Goal: Information Seeking & Learning: Check status

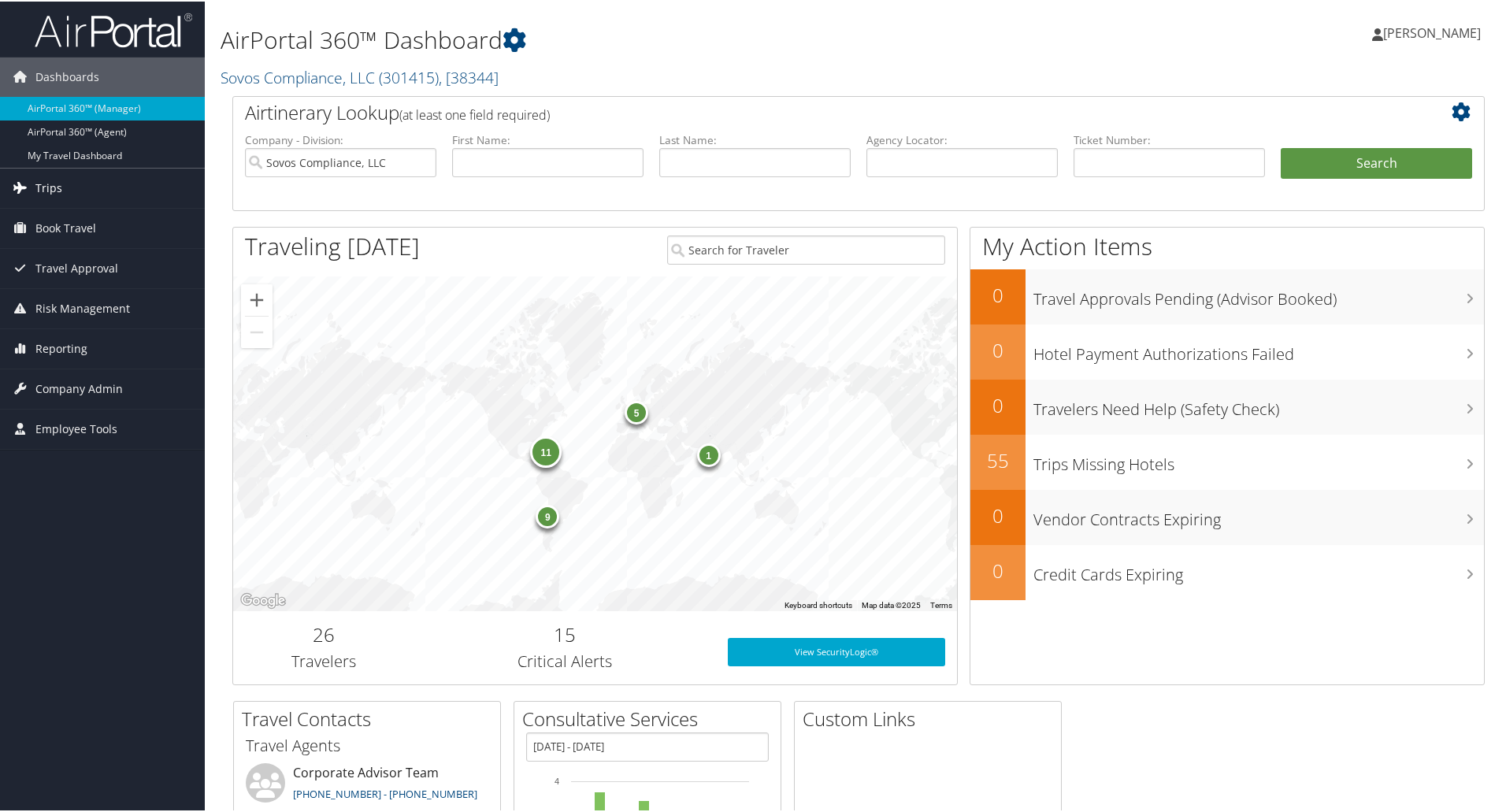
click at [47, 187] on span "Trips" at bounding box center [49, 186] width 27 height 39
click at [55, 459] on span "Reporting" at bounding box center [61, 465] width 52 height 39
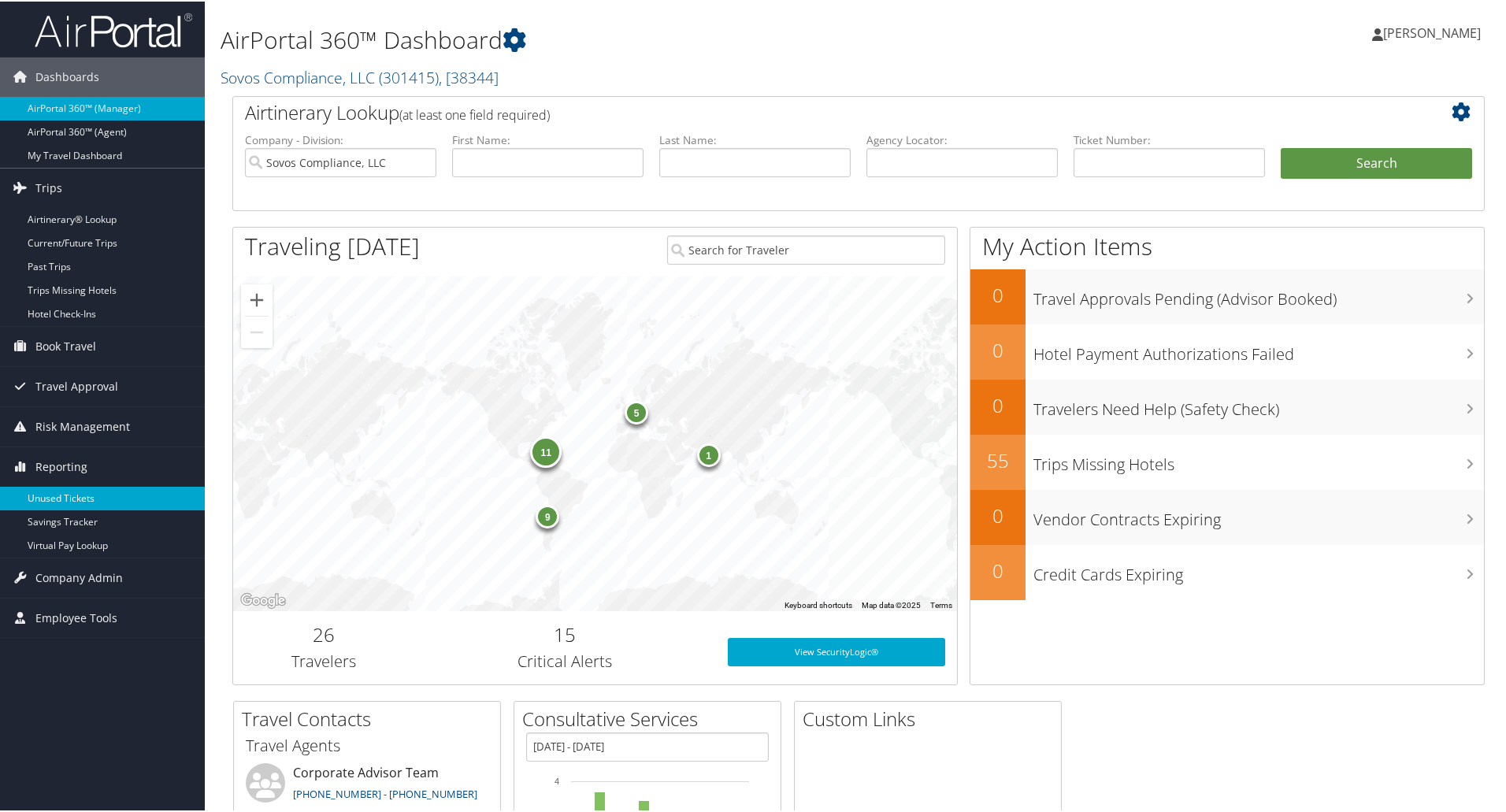
click at [55, 497] on link "Unused Tickets" at bounding box center [102, 497] width 205 height 24
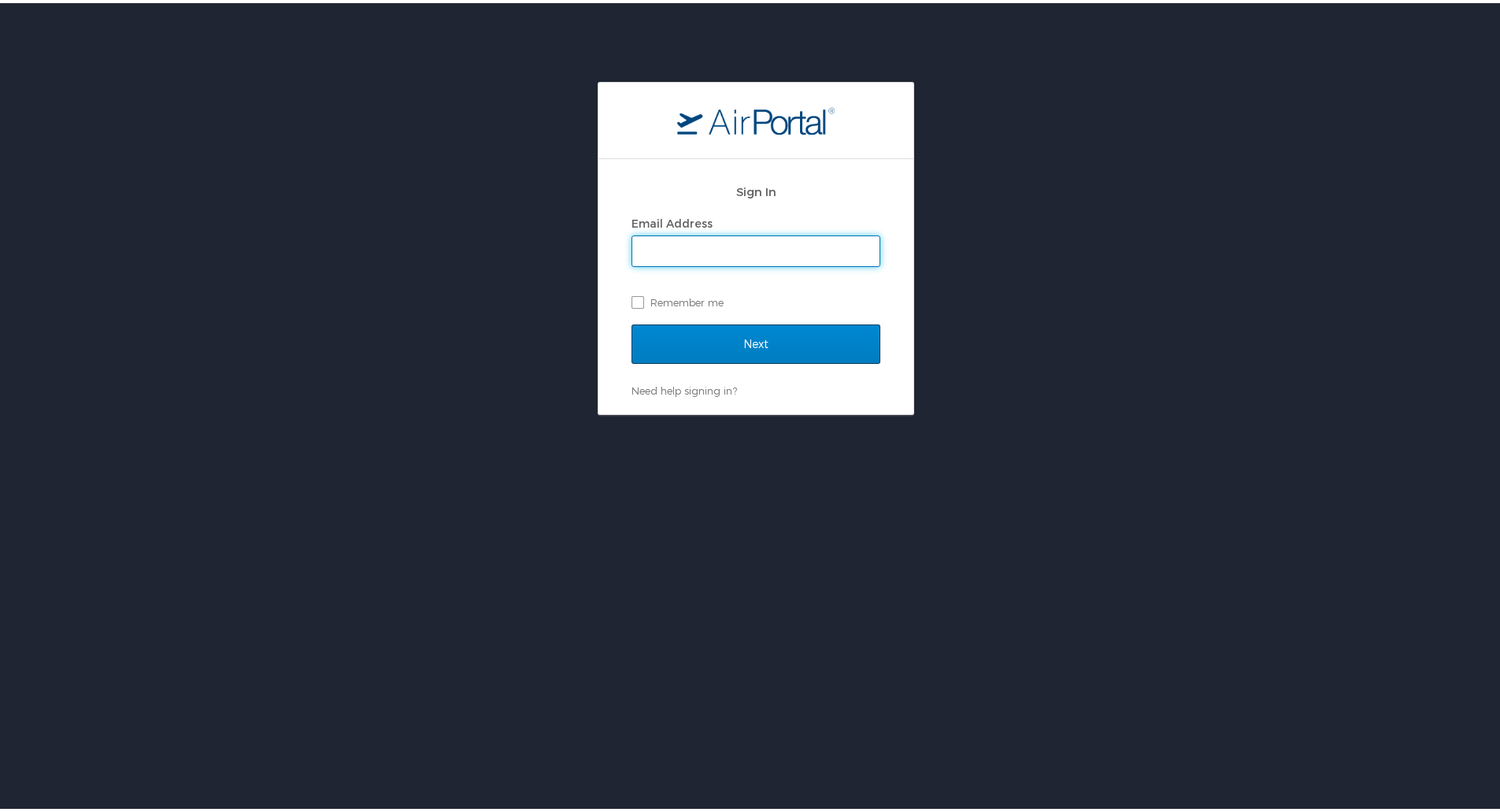
type input "gwatts@motorcitytravel.com"
click at [729, 333] on input "Next" at bounding box center [756, 340] width 249 height 39
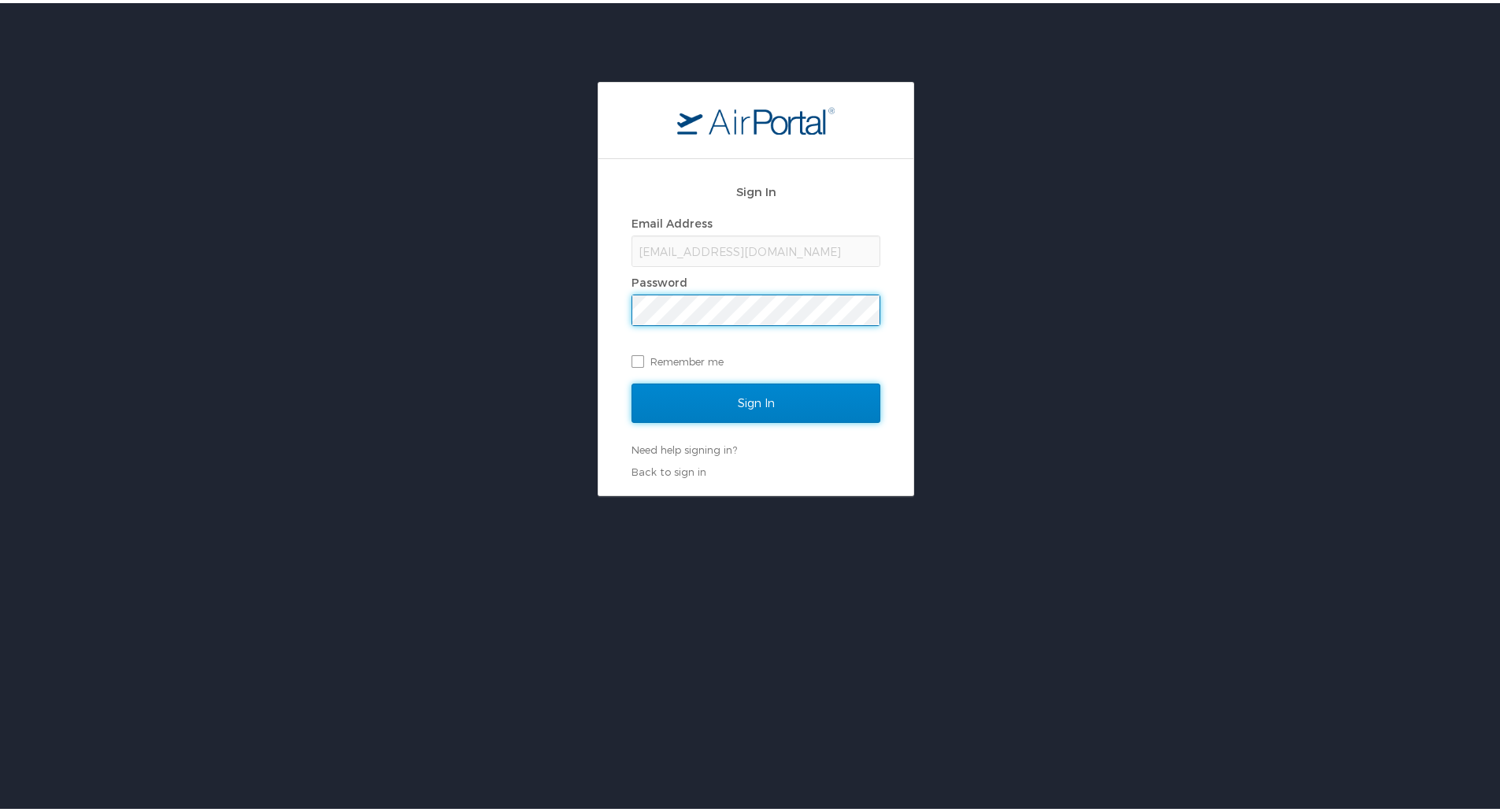
click at [708, 409] on input "Sign In" at bounding box center [756, 400] width 249 height 39
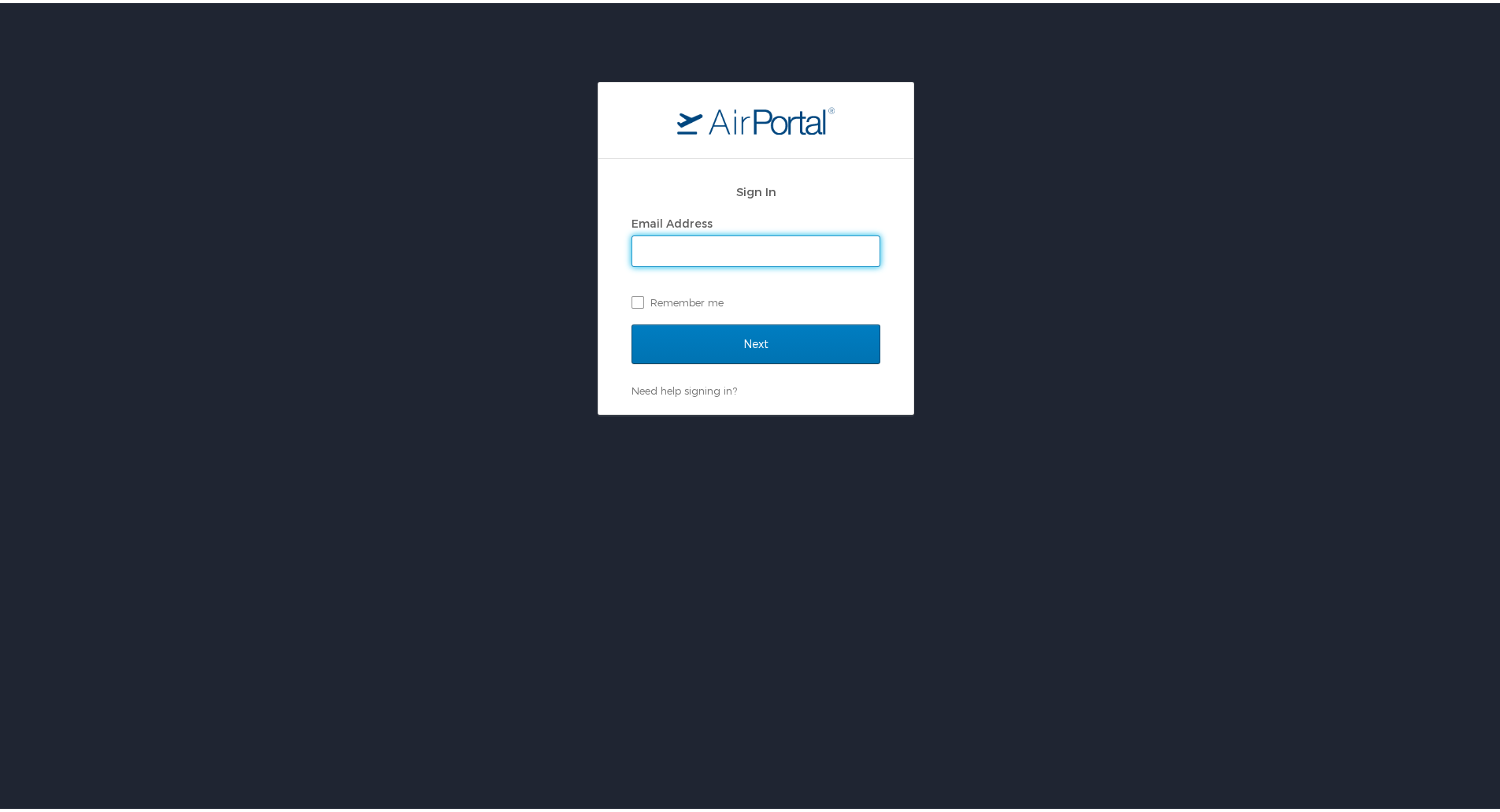
type input "gwatts@motorcitytravel.com"
click at [632, 294] on label "Remember me" at bounding box center [756, 299] width 249 height 24
click at [632, 294] on input "Remember me" at bounding box center [637, 298] width 10 height 10
checkbox input "true"
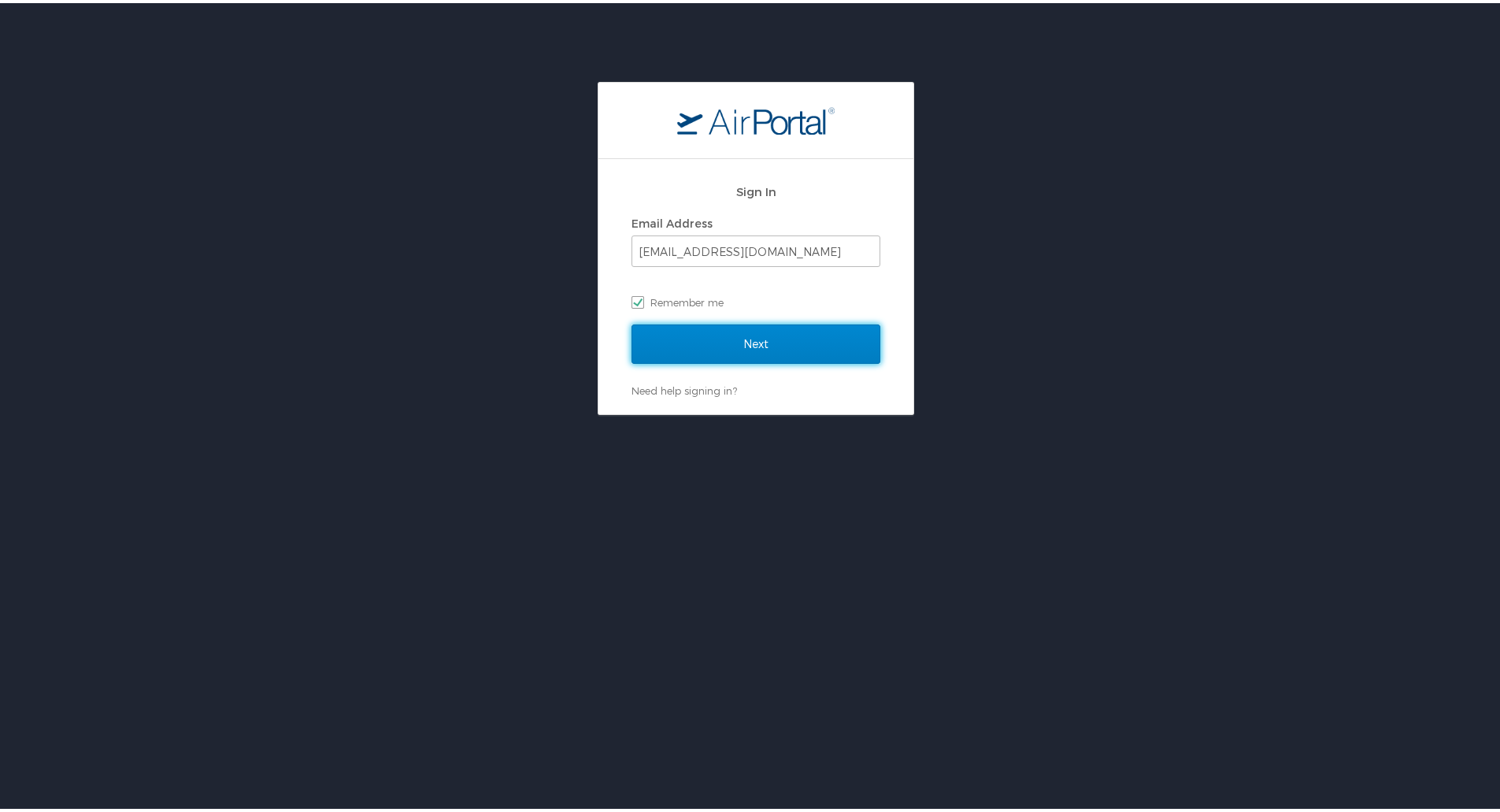
click at [750, 338] on input "Next" at bounding box center [756, 340] width 249 height 39
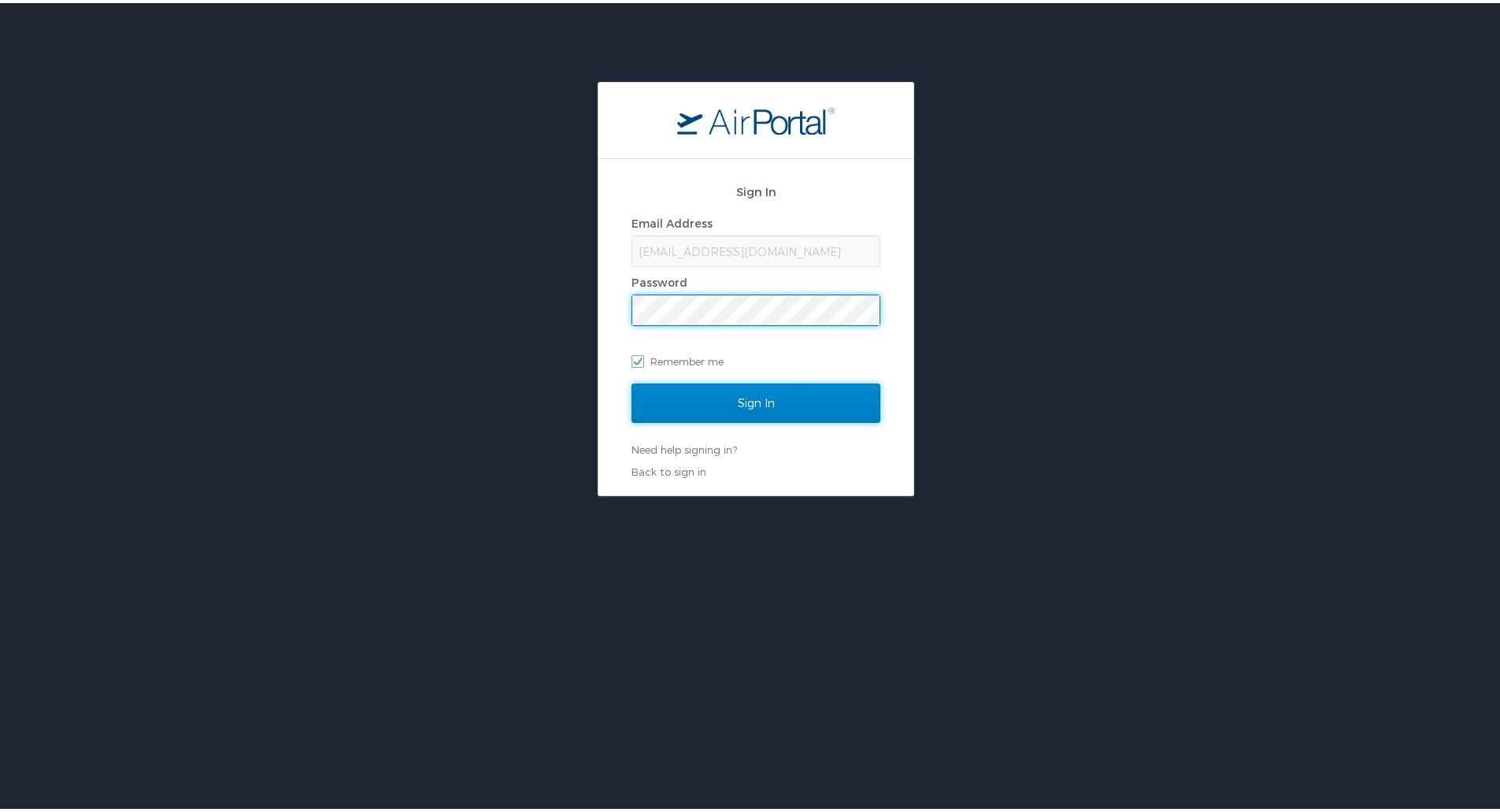
click at [714, 399] on input "Sign In" at bounding box center [756, 400] width 249 height 39
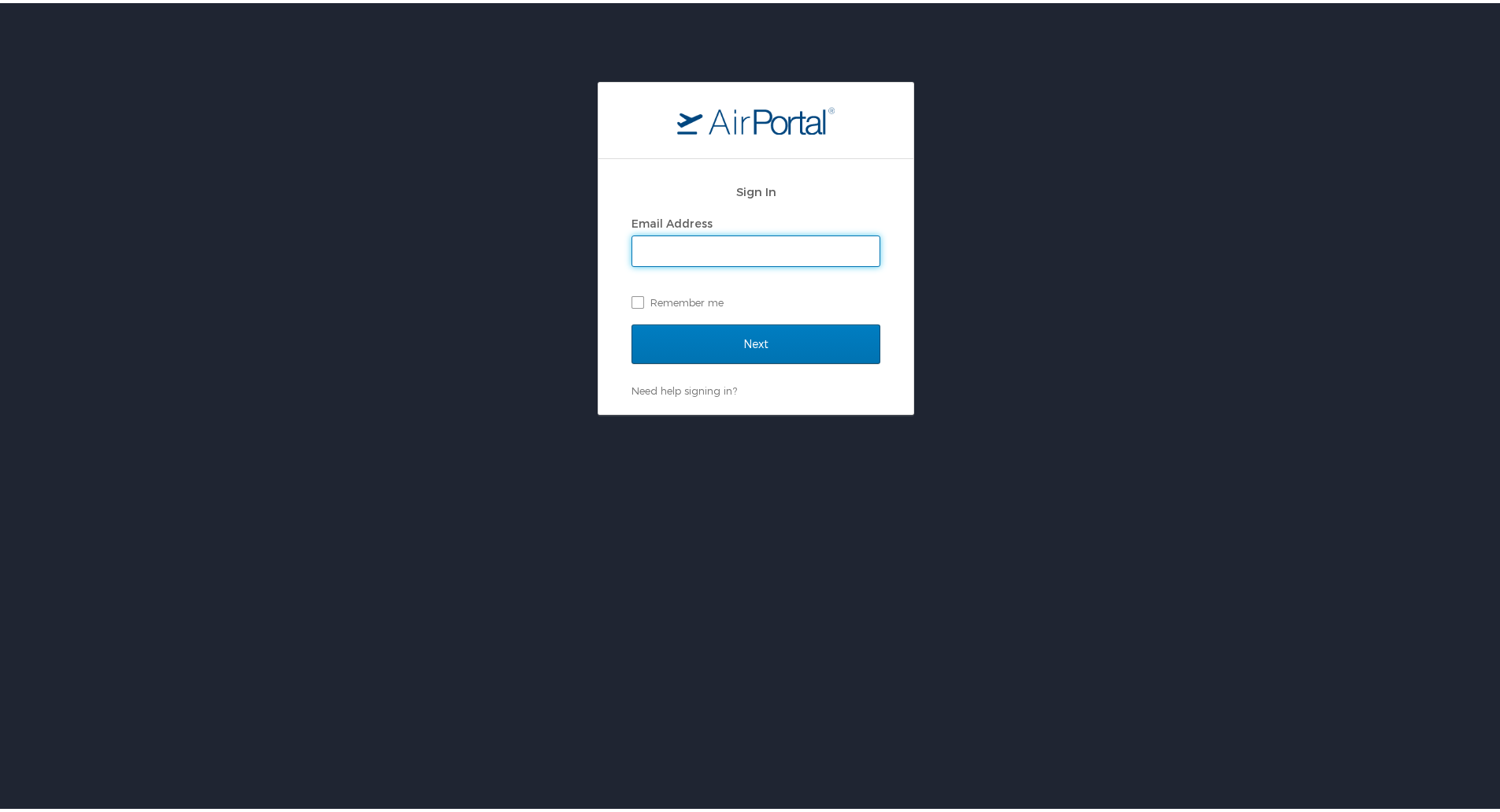
type input "gwatts@hmhf.com"
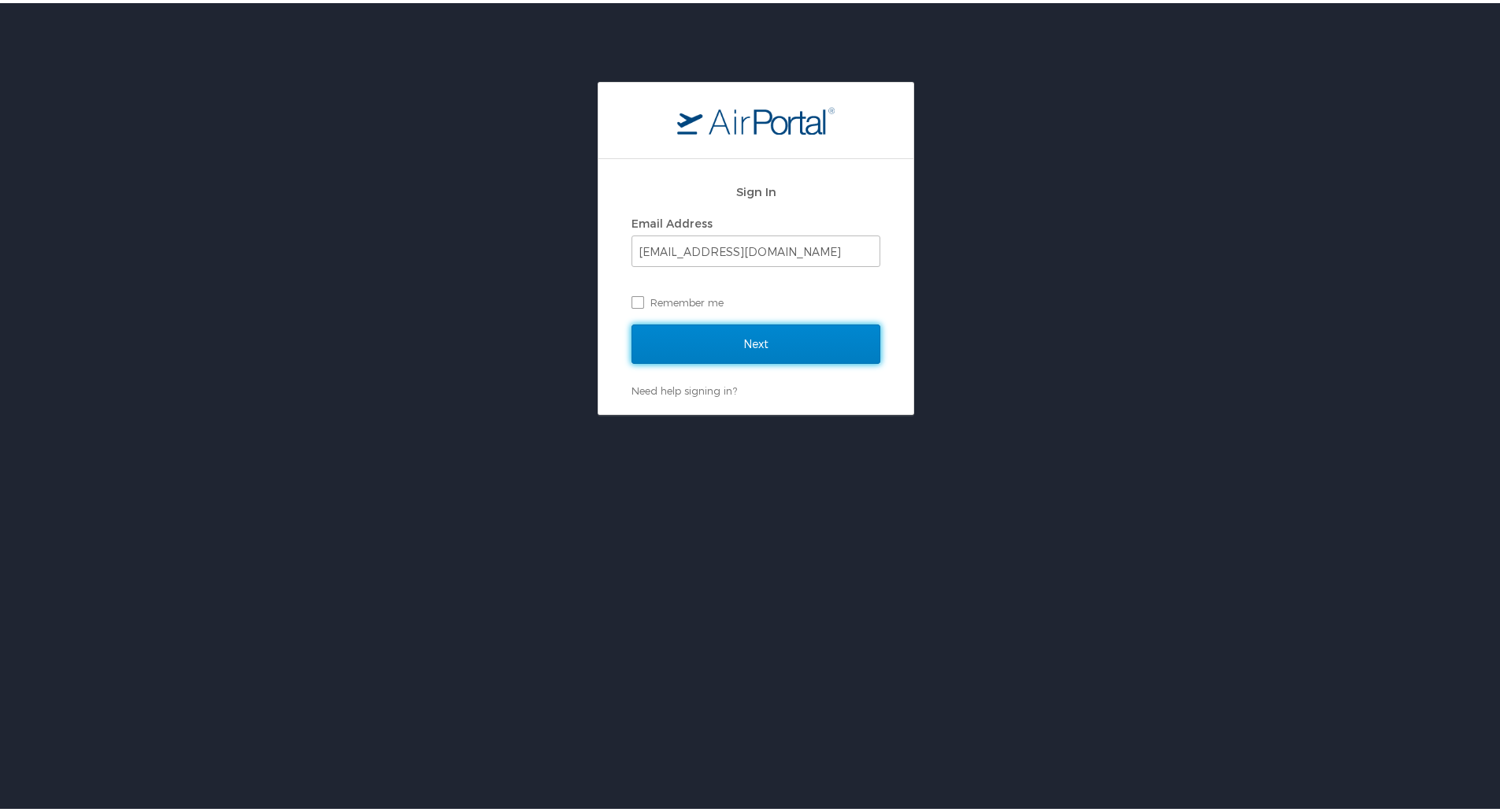
click at [677, 340] on input "Next" at bounding box center [756, 340] width 249 height 39
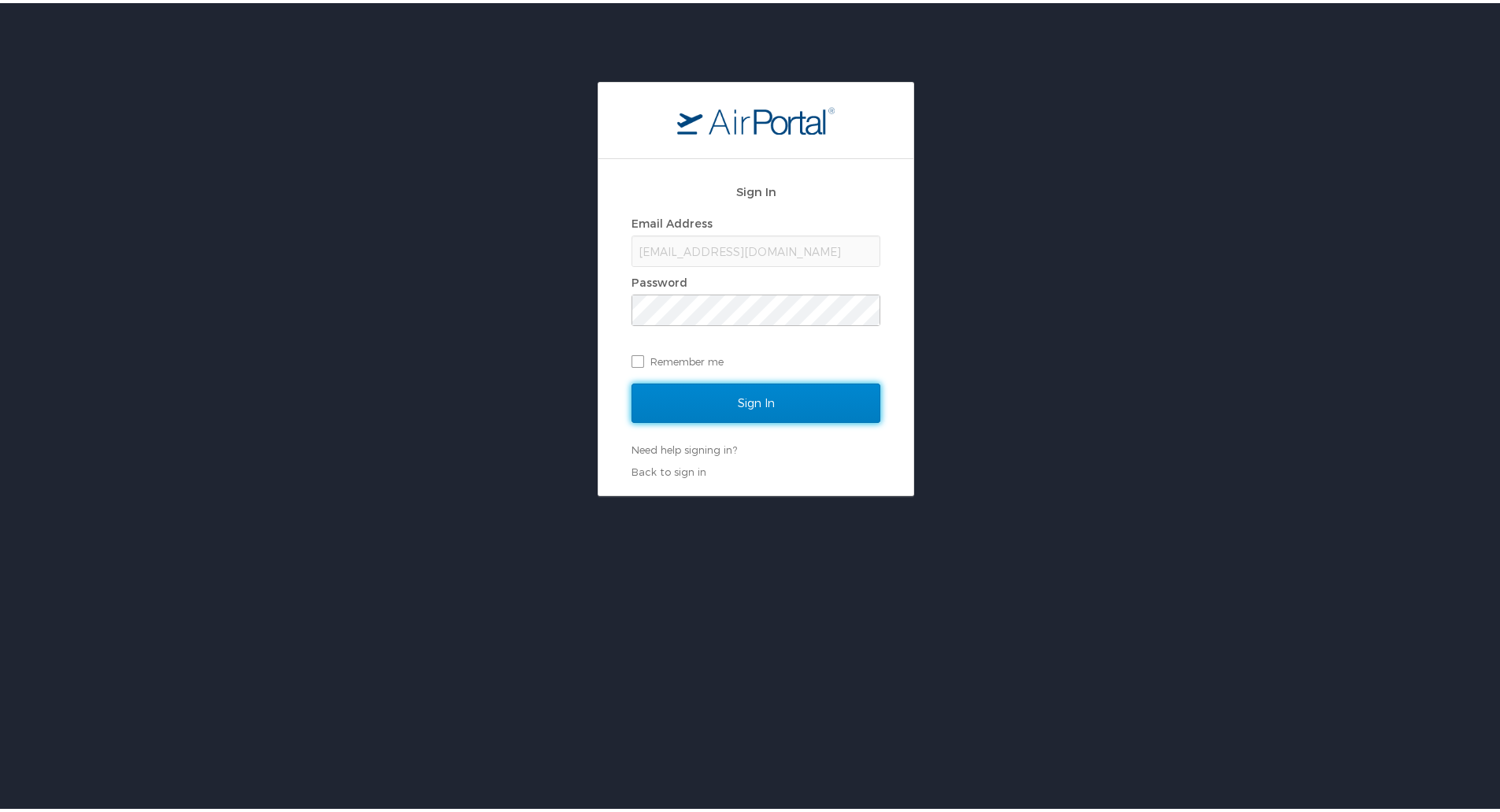
click at [646, 406] on input "Sign In" at bounding box center [756, 400] width 249 height 39
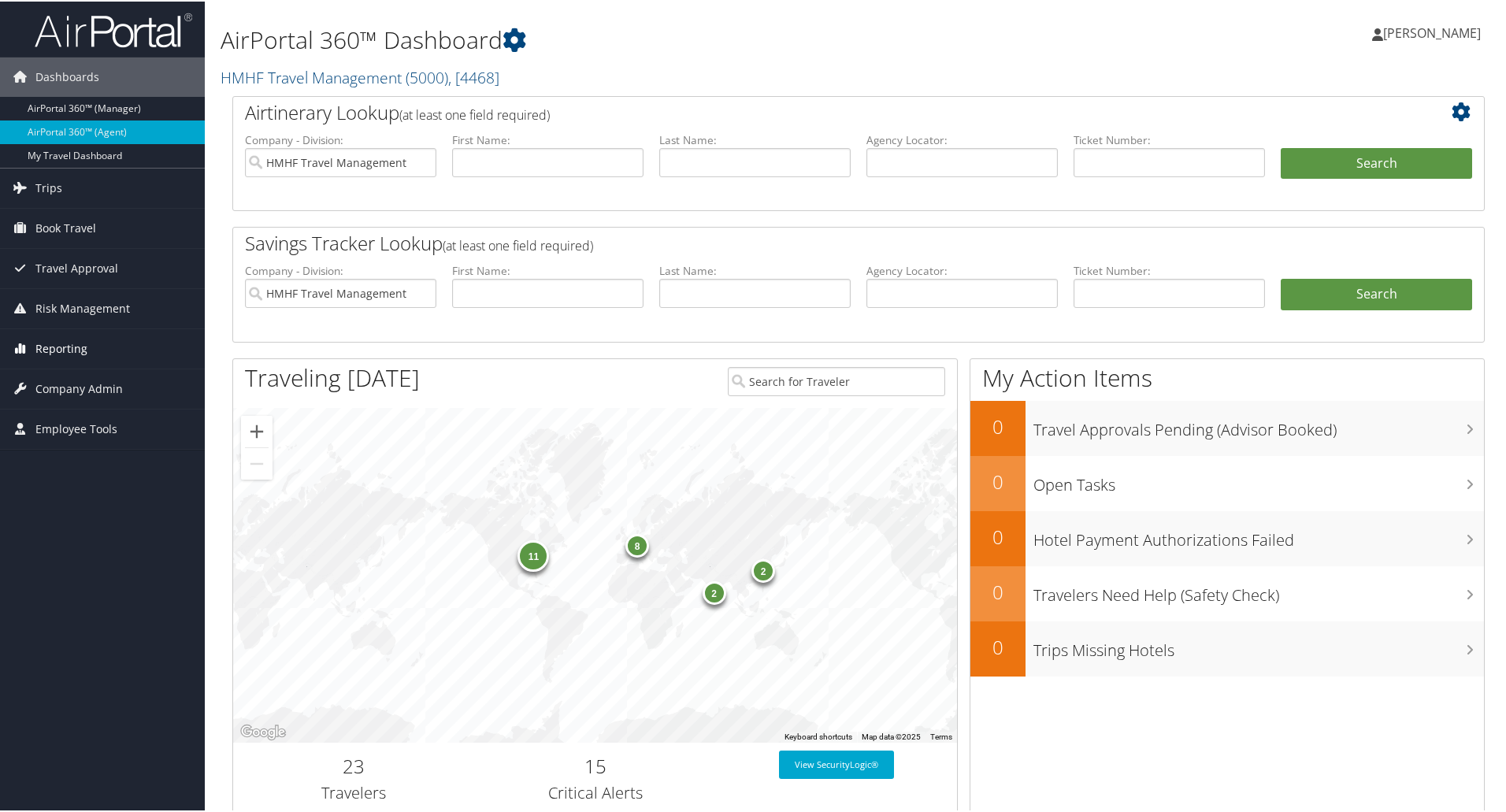
click at [51, 342] on span "Reporting" at bounding box center [61, 347] width 52 height 39
click at [52, 373] on link "Unused Tickets" at bounding box center [102, 378] width 205 height 24
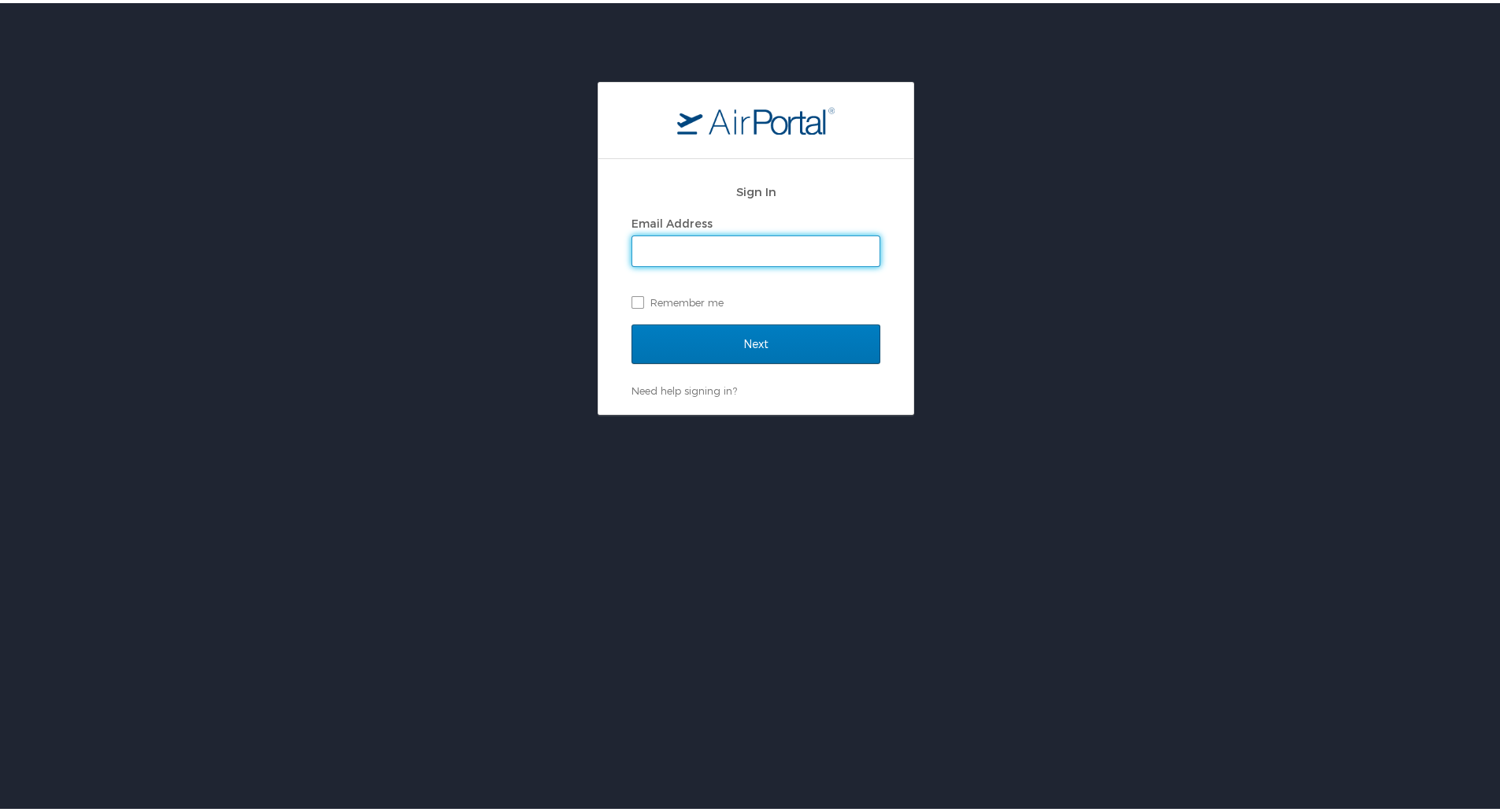
type input "[EMAIL_ADDRESS][DOMAIN_NAME]"
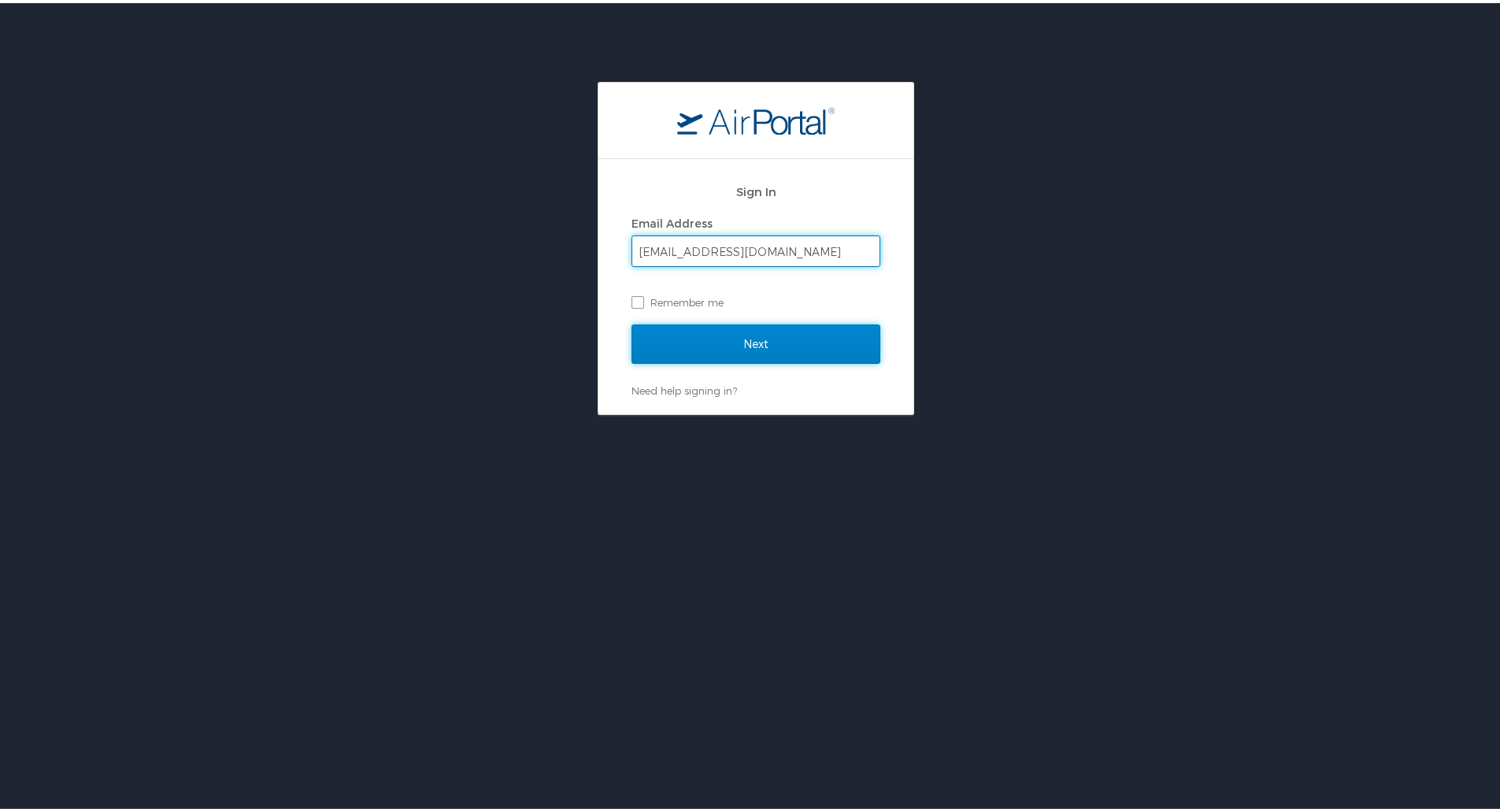
click at [711, 333] on input "Next" at bounding box center [756, 340] width 249 height 39
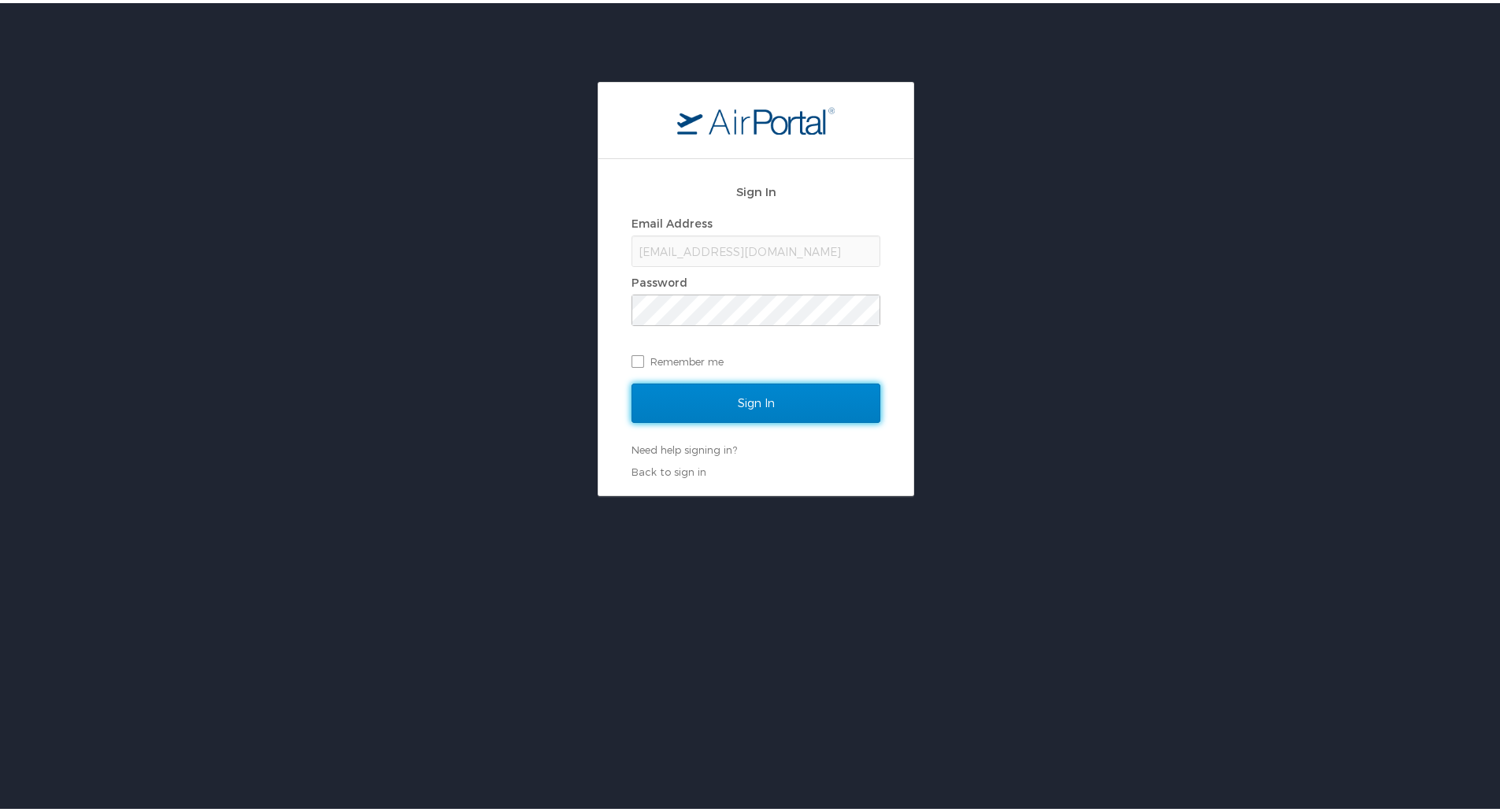
click at [695, 397] on input "Sign In" at bounding box center [756, 400] width 249 height 39
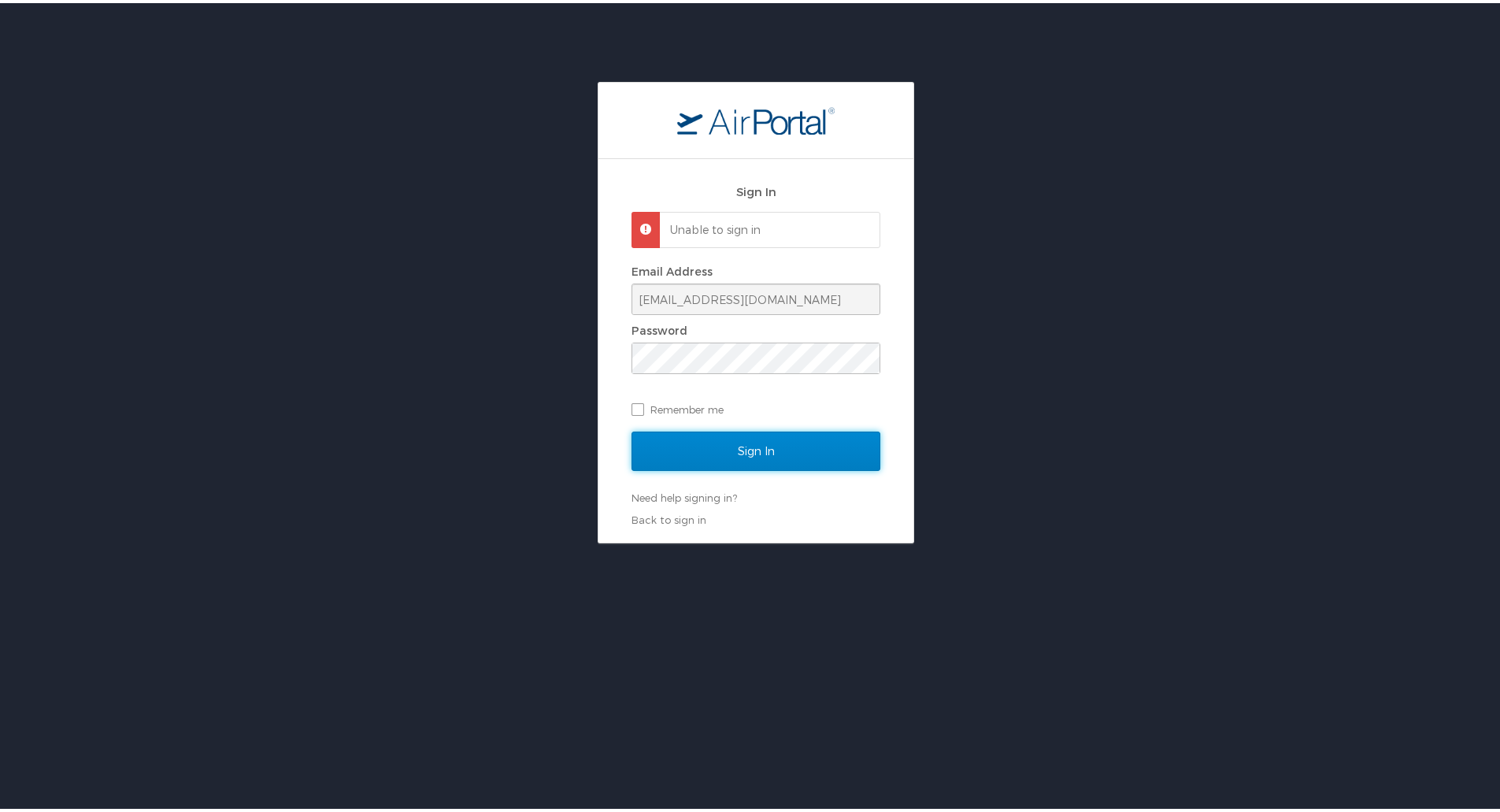
click at [719, 450] on input "Sign In" at bounding box center [756, 448] width 249 height 39
click at [835, 299] on input "gwatts@motorcitytravel.com" at bounding box center [756, 296] width 247 height 30
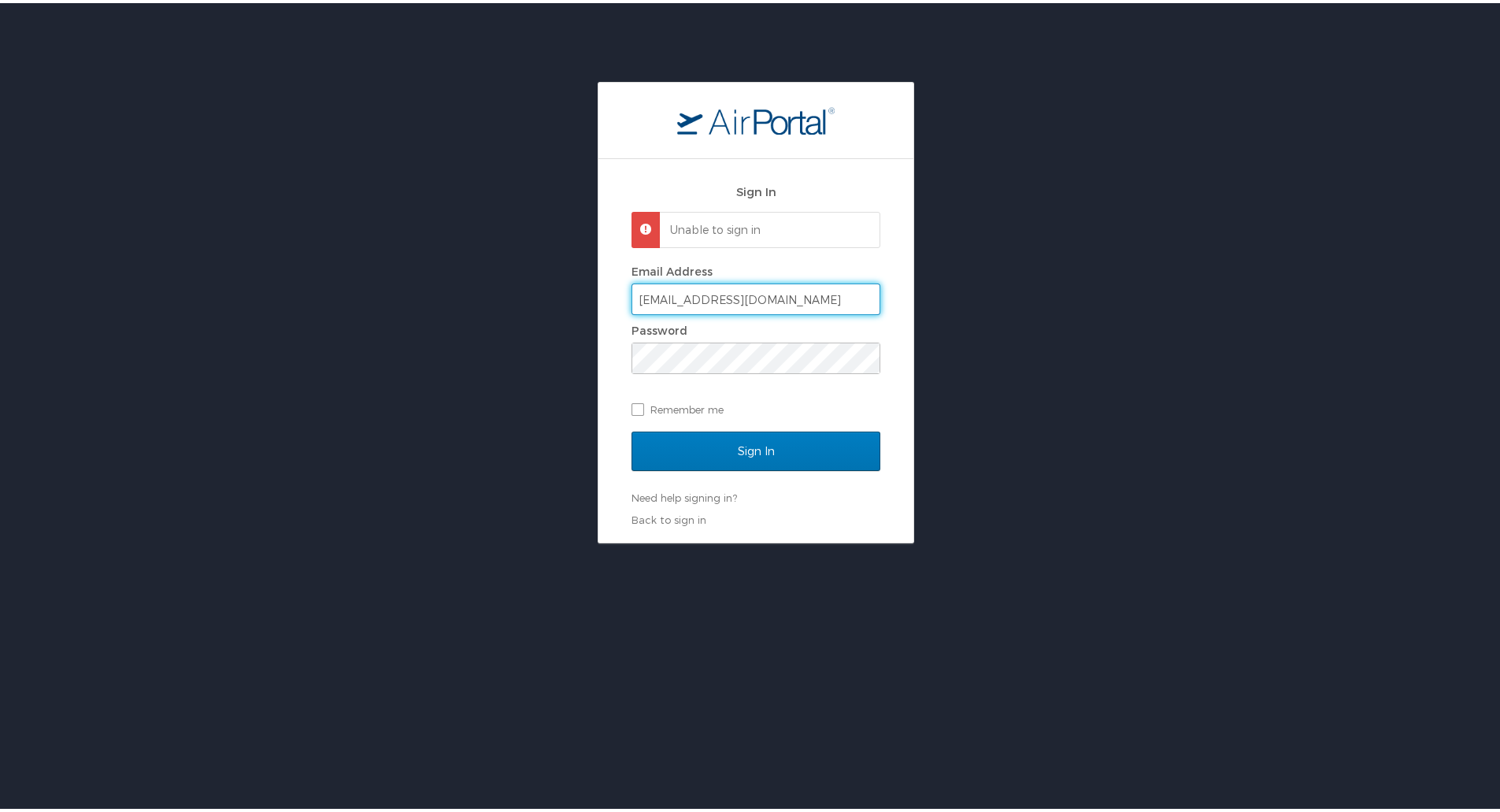
type input "gwatts@hmhf.com"
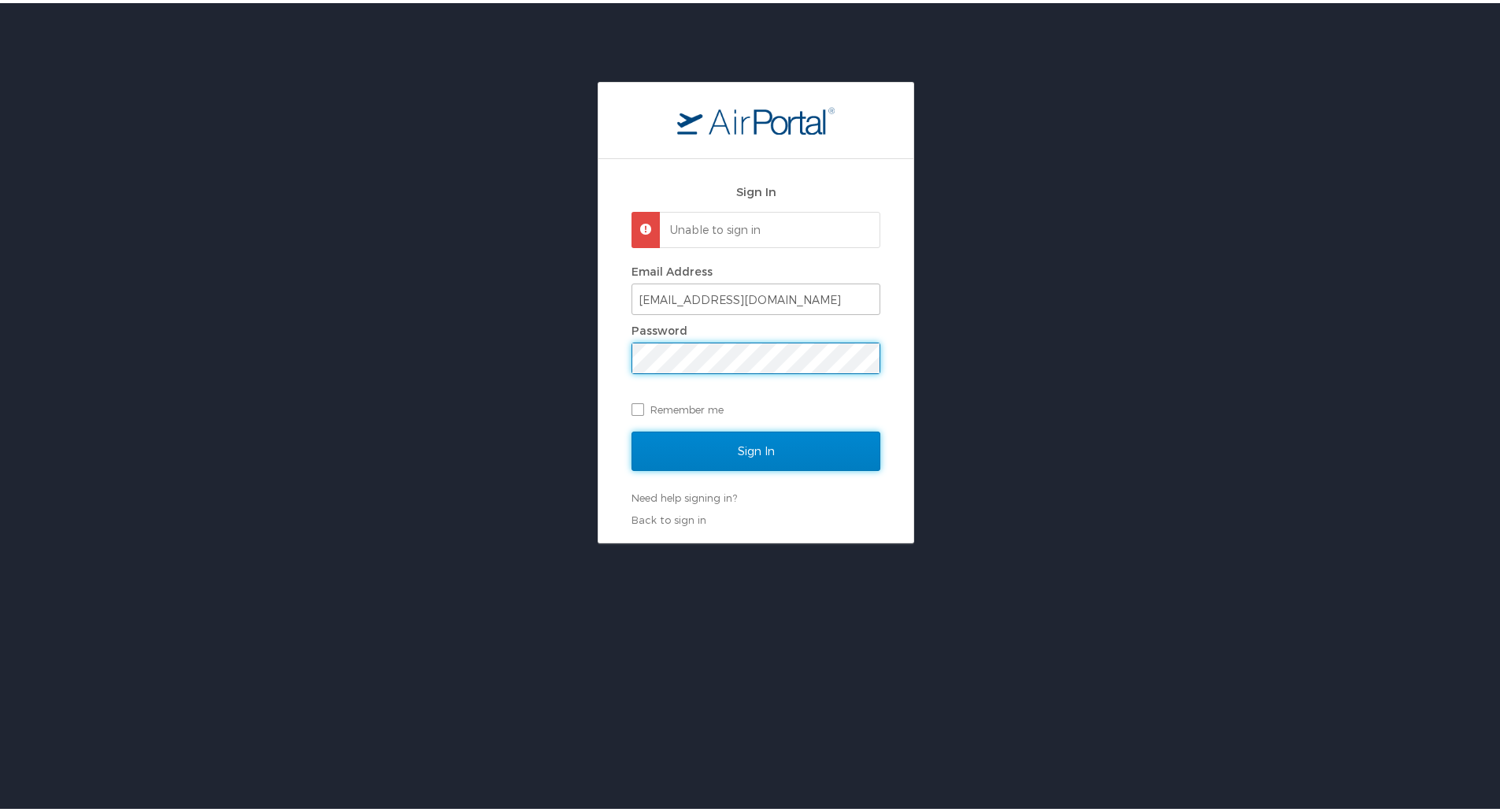
click at [645, 443] on input "Sign In" at bounding box center [756, 448] width 249 height 39
